Goal: Information Seeking & Learning: Learn about a topic

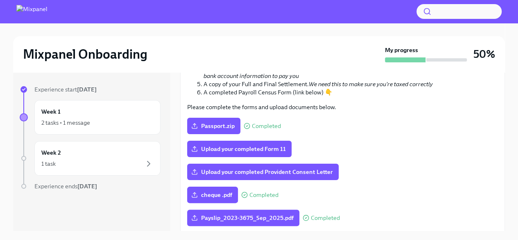
scroll to position [154, 0]
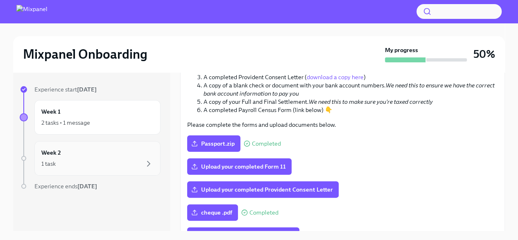
click at [138, 163] on div "1 task" at bounding box center [97, 164] width 112 height 10
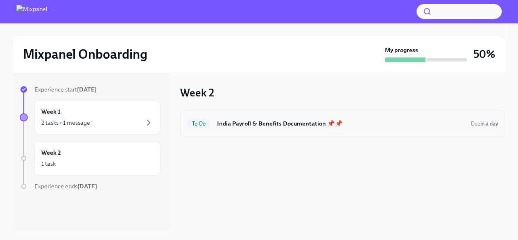
click at [398, 123] on h6 "India Payroll & Benefits Documentation 📌📌" at bounding box center [340, 123] width 247 height 9
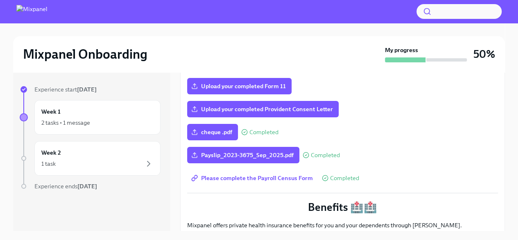
scroll to position [246, 0]
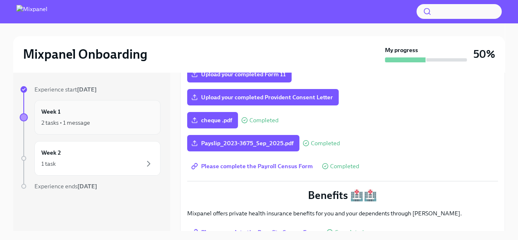
click at [100, 118] on div "2 tasks • 1 message" at bounding box center [97, 123] width 112 height 10
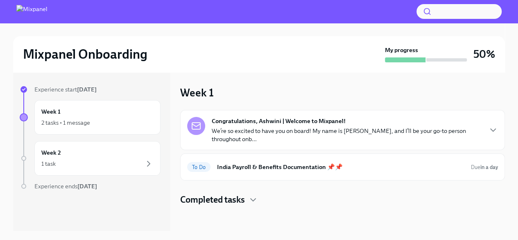
click at [370, 132] on p "We’re so excited to have you on board! My name is [PERSON_NAME], and I’ll be yo…" at bounding box center [347, 135] width 270 height 16
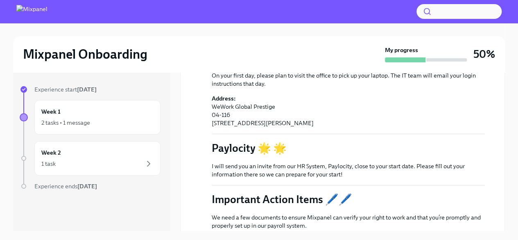
scroll to position [321, 0]
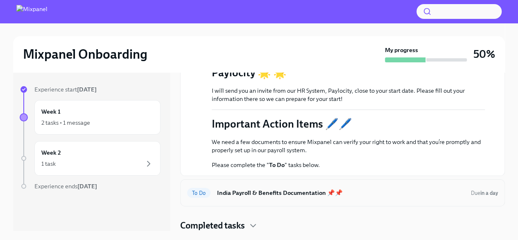
click at [370, 190] on h6 "India Payroll & Benefits Documentation 📌📌" at bounding box center [340, 192] width 247 height 9
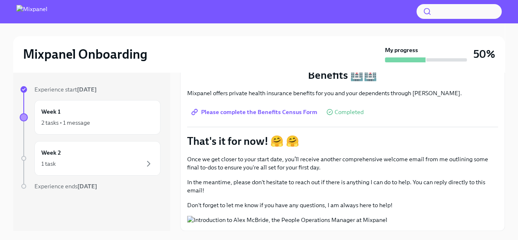
scroll to position [440, 0]
